Goal: Task Accomplishment & Management: Use online tool/utility

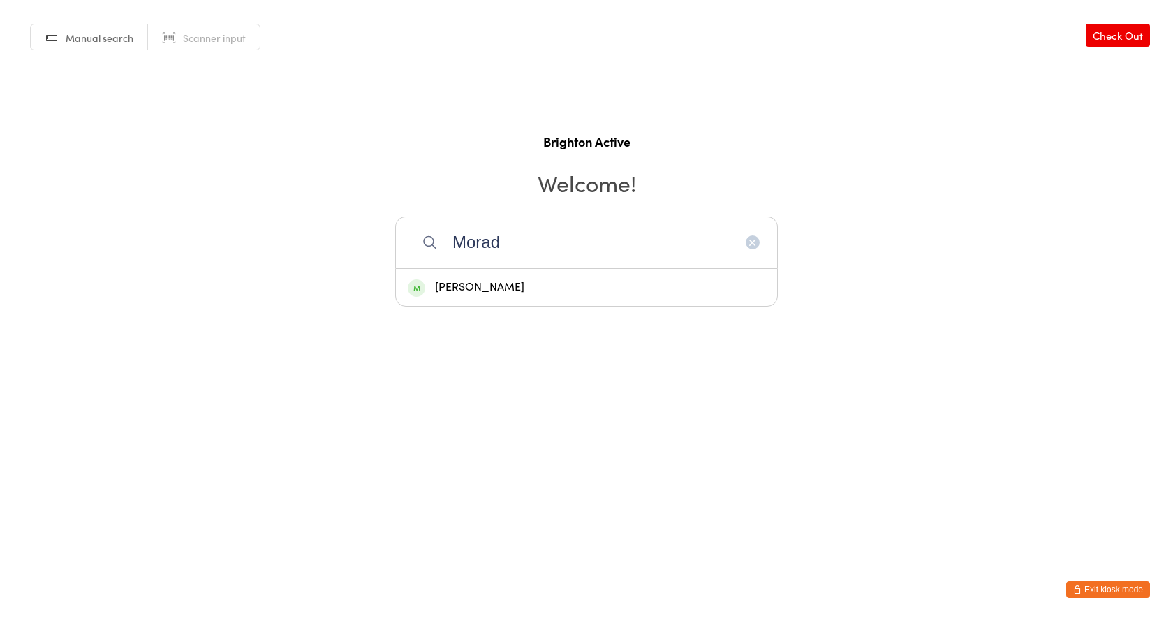
type input "Morad"
click at [517, 285] on div "Maurice Mourad" at bounding box center [586, 287] width 357 height 19
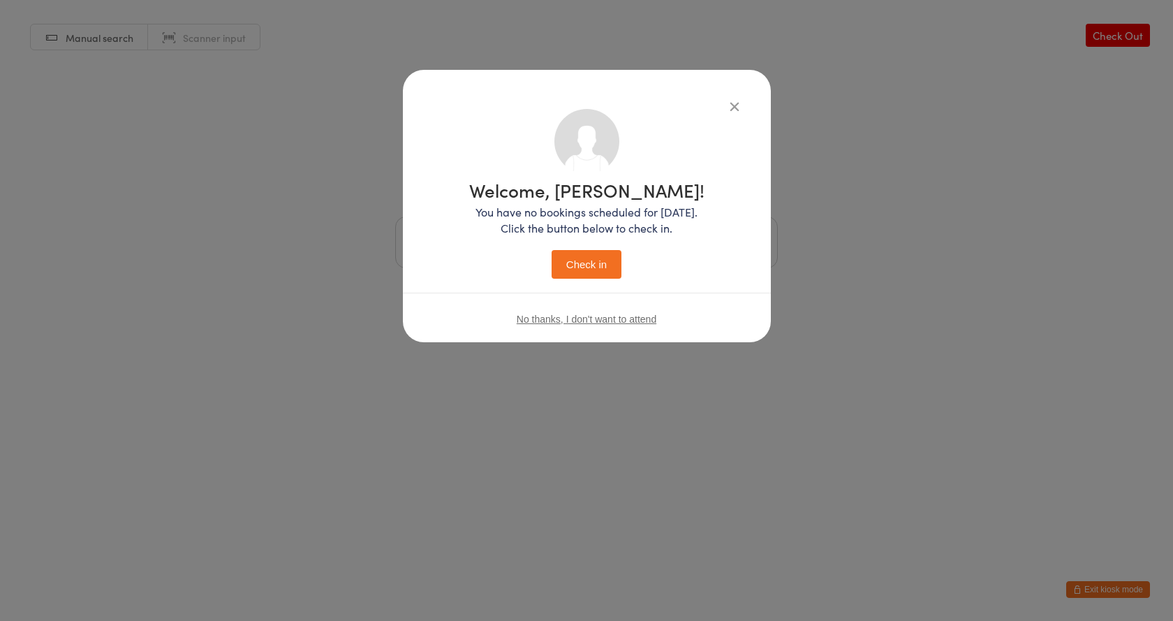
click at [736, 108] on icon "button" at bounding box center [734, 105] width 15 height 15
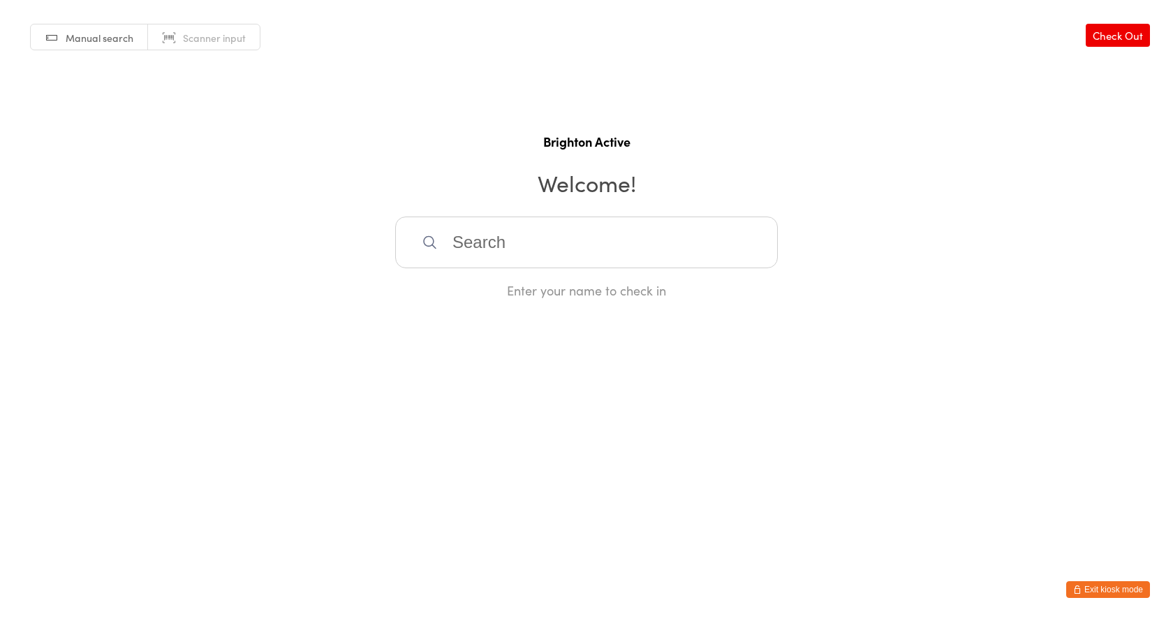
click at [218, 30] on link "Scanner input" at bounding box center [204, 37] width 112 height 27
type input "70008"
click at [1111, 589] on button "Exit kiosk mode" at bounding box center [1108, 589] width 84 height 17
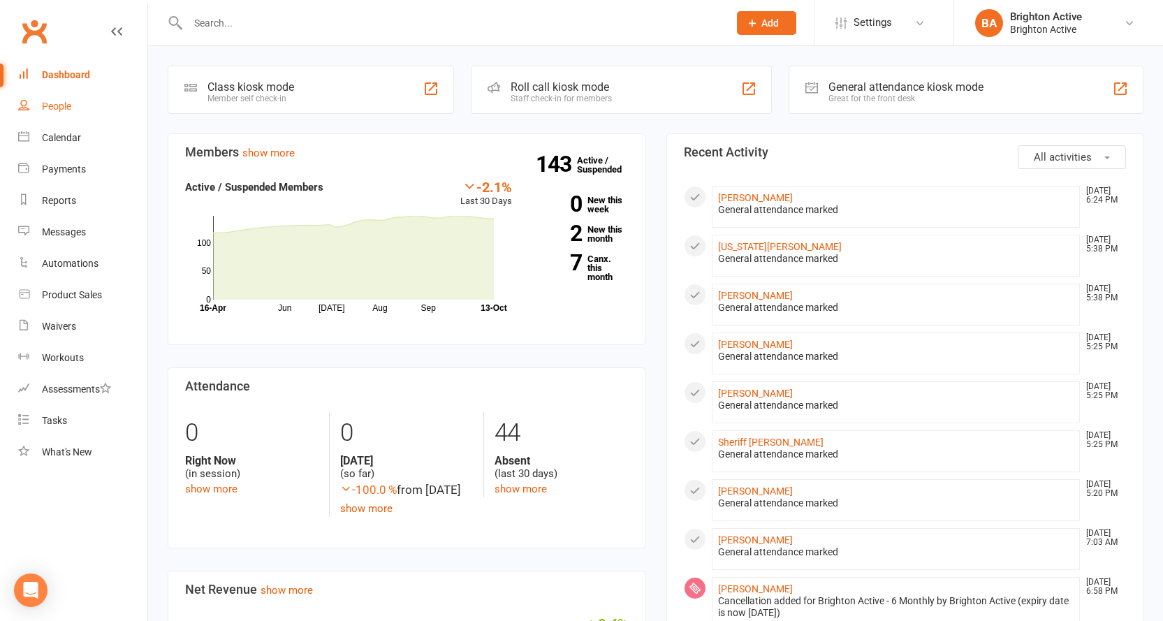
click at [73, 102] on link "People" at bounding box center [82, 106] width 129 height 31
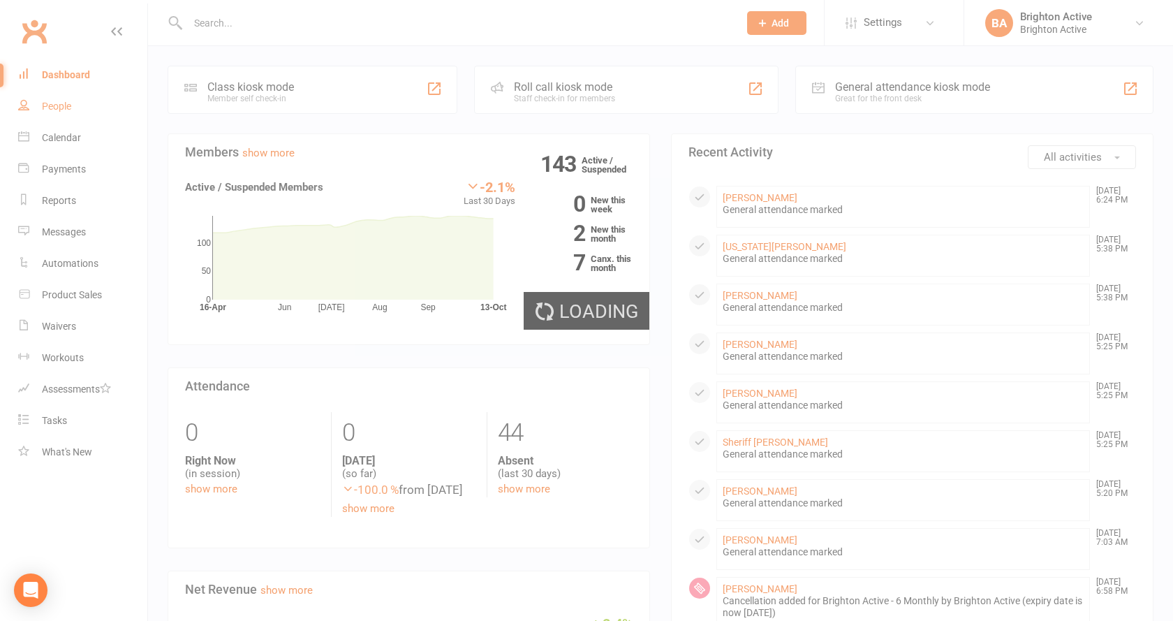
select select "100"
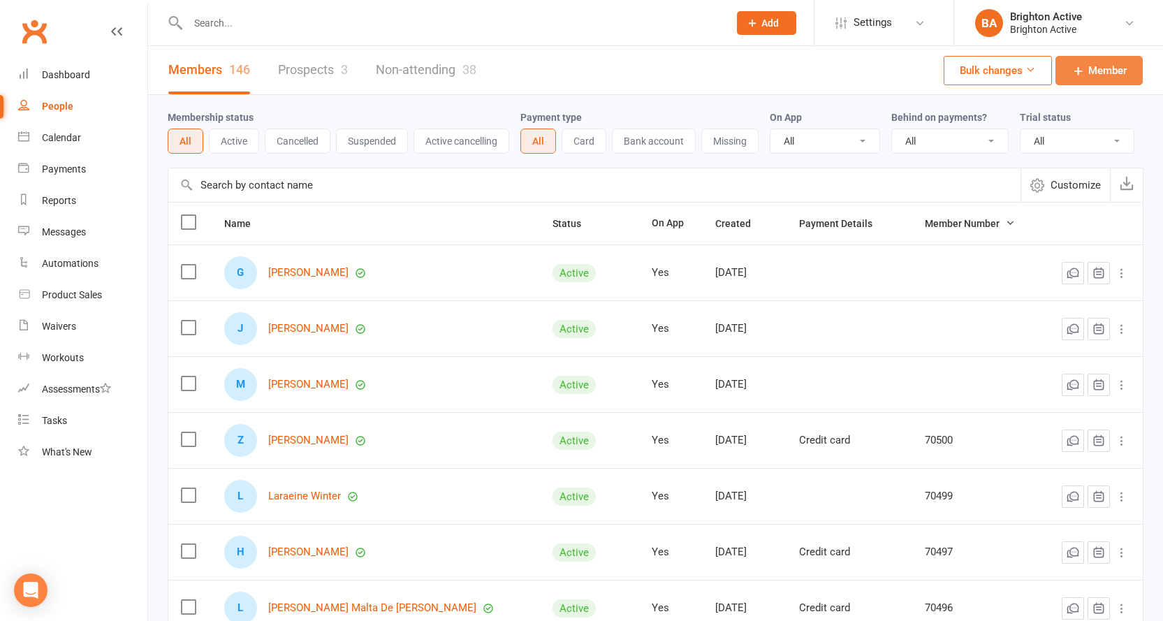
click at [1092, 73] on span "Member" at bounding box center [1107, 70] width 38 height 17
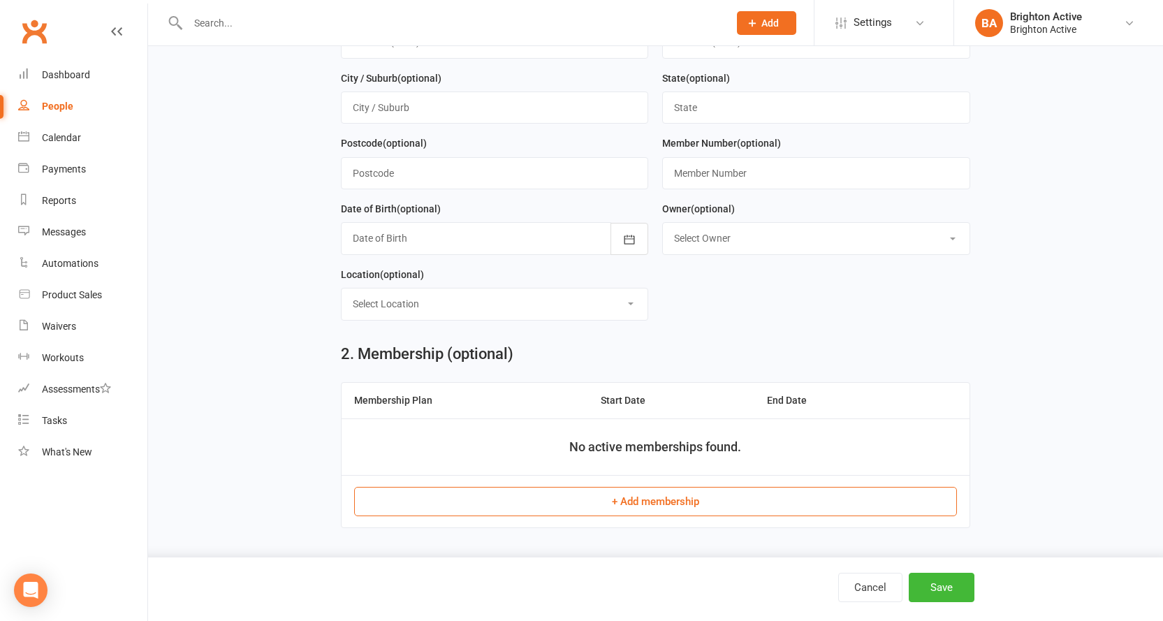
scroll to position [349, 0]
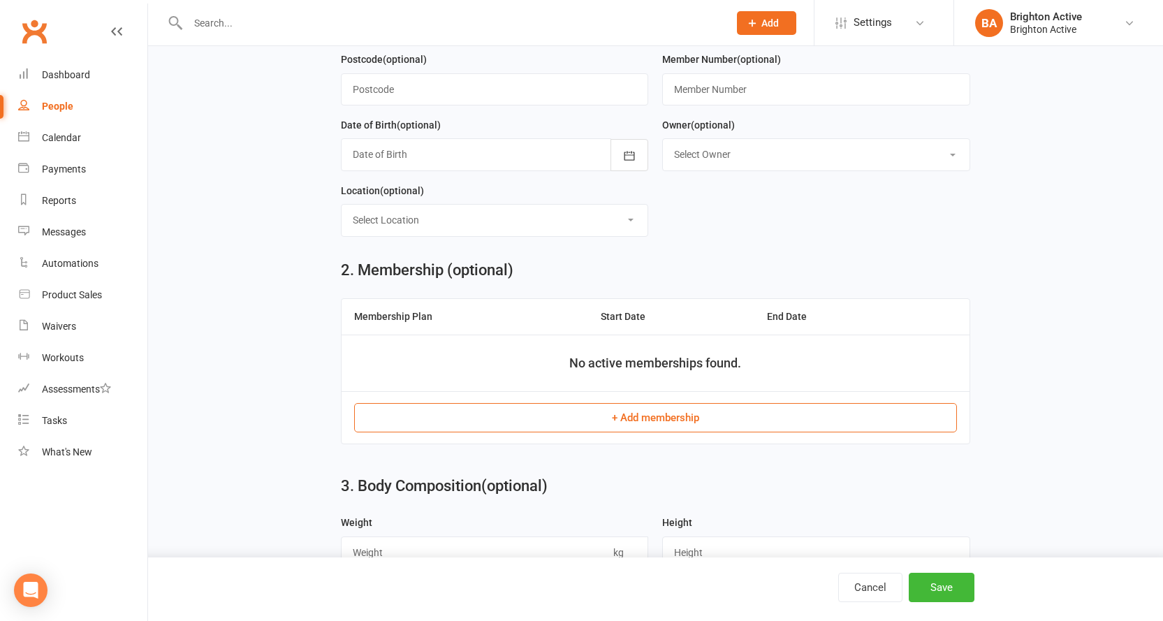
click at [677, 418] on button "+ Add membership" at bounding box center [655, 417] width 603 height 29
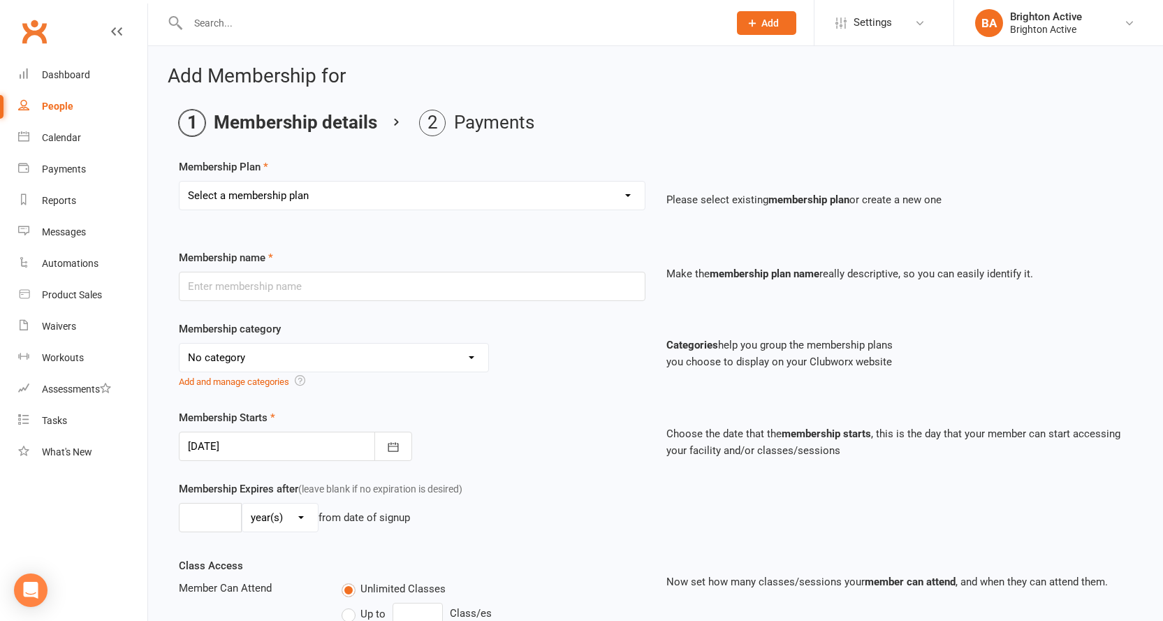
click at [324, 191] on select "Select a membership plan Create new Membership Plan Foundation Members - Annual…" at bounding box center [411, 196] width 465 height 28
click at [81, 489] on nav "Clubworx Dashboard People Calendar Payments Reports Messages Automations Produc…" at bounding box center [74, 313] width 148 height 621
click at [290, 358] on select "No category 3 month -membership upfront payment of $333.60 as before General Pl…" at bounding box center [333, 358] width 309 height 28
click at [94, 516] on nav "Clubworx Dashboard People Calendar Payments Reports Messages Automations Produc…" at bounding box center [74, 313] width 148 height 621
click at [73, 78] on div "Dashboard" at bounding box center [66, 74] width 48 height 11
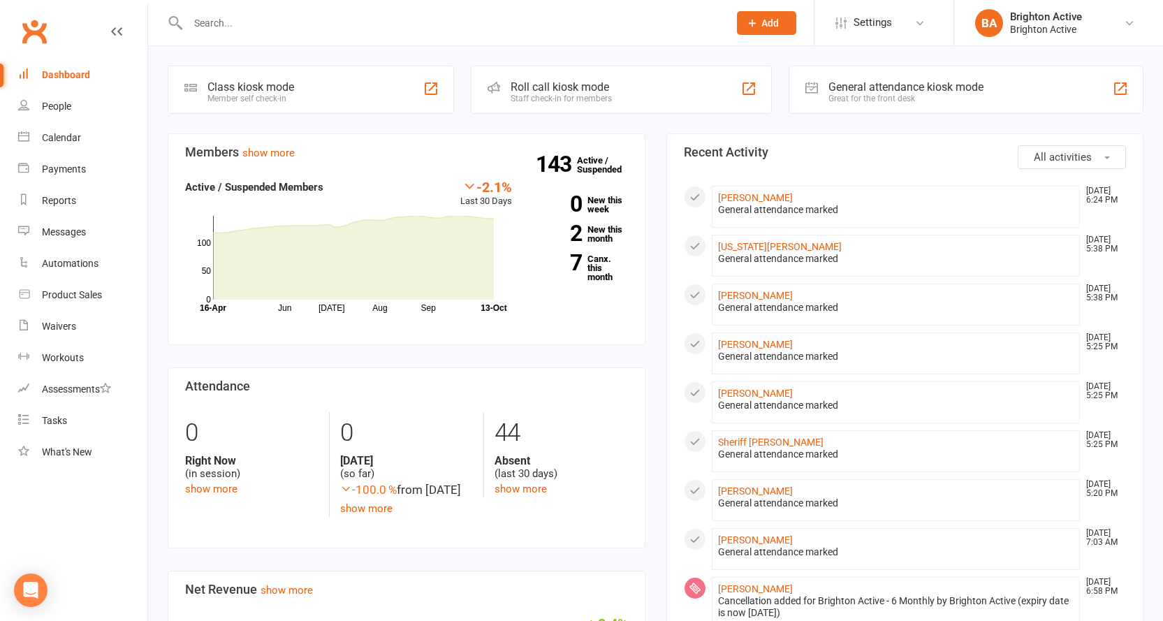
click at [762, 11] on button "Add" at bounding box center [766, 23] width 59 height 24
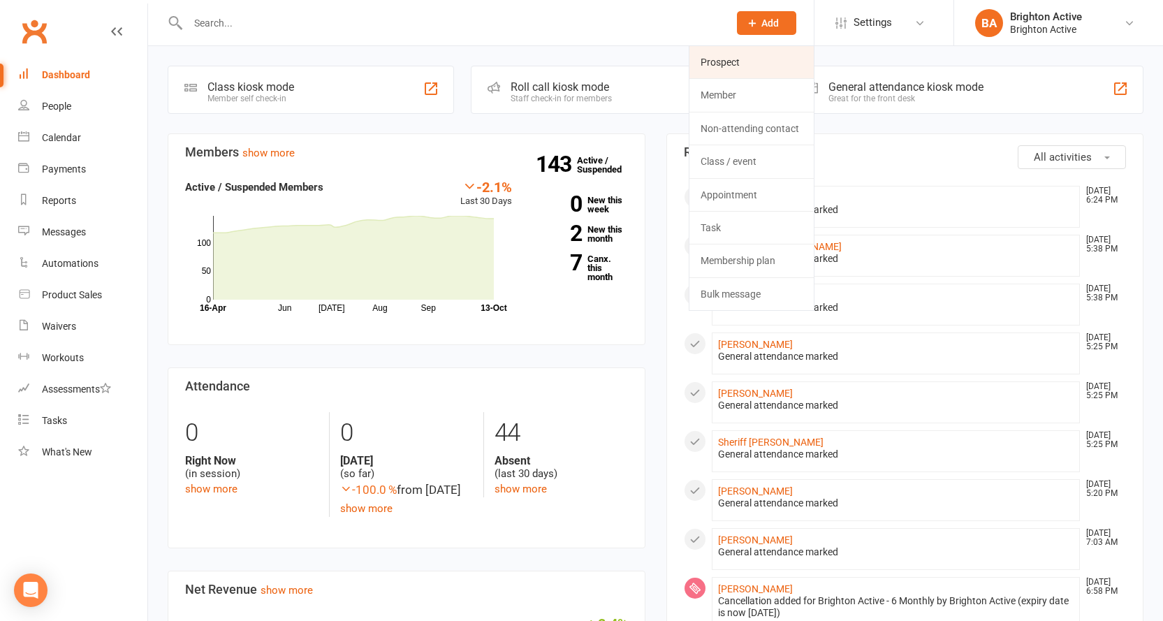
click at [748, 71] on link "Prospect" at bounding box center [751, 62] width 124 height 32
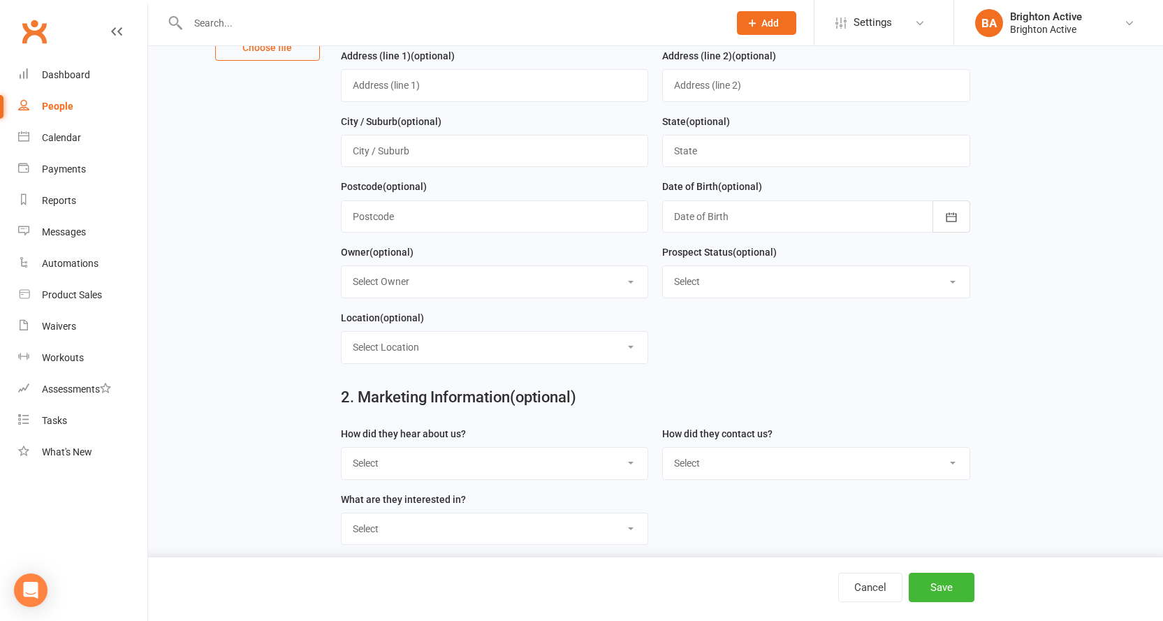
scroll to position [174, 0]
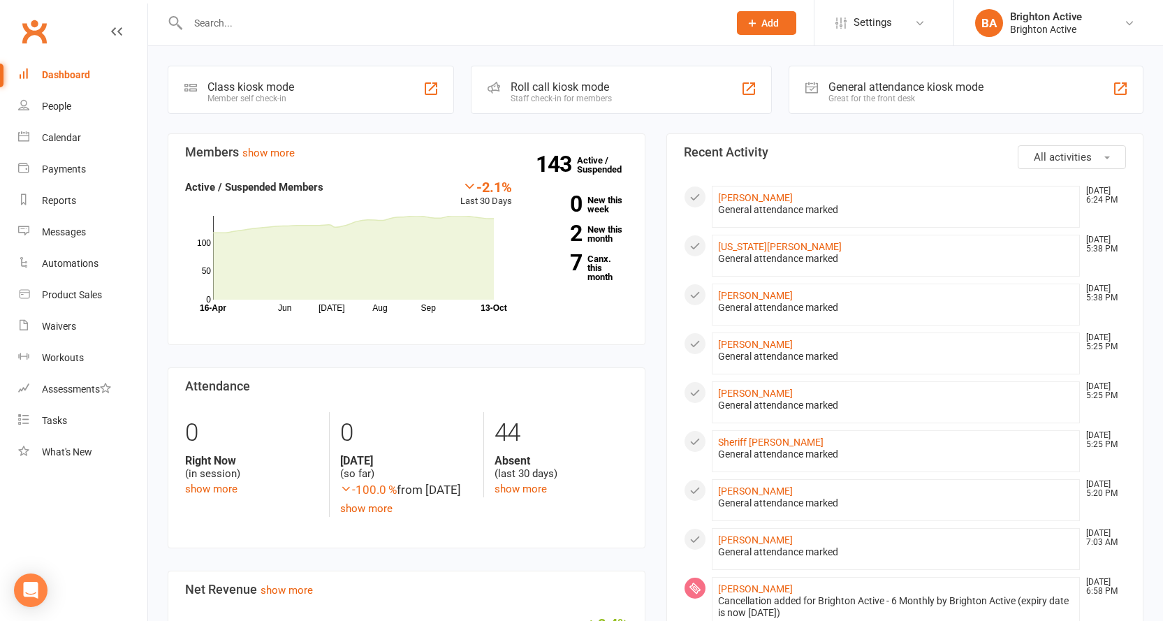
click at [924, 86] on div "General attendance kiosk mode" at bounding box center [905, 86] width 155 height 13
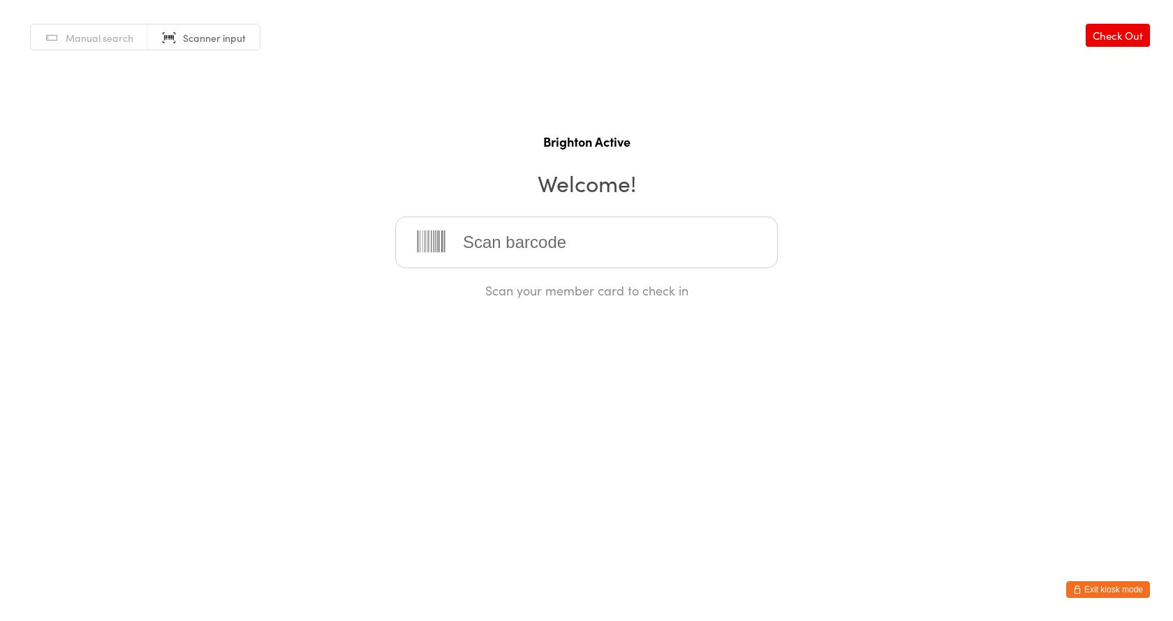
click at [540, 243] on input "search" at bounding box center [586, 242] width 383 height 52
type input "70008"
type input "70135"
type input "70006"
